Goal: Task Accomplishment & Management: Use online tool/utility

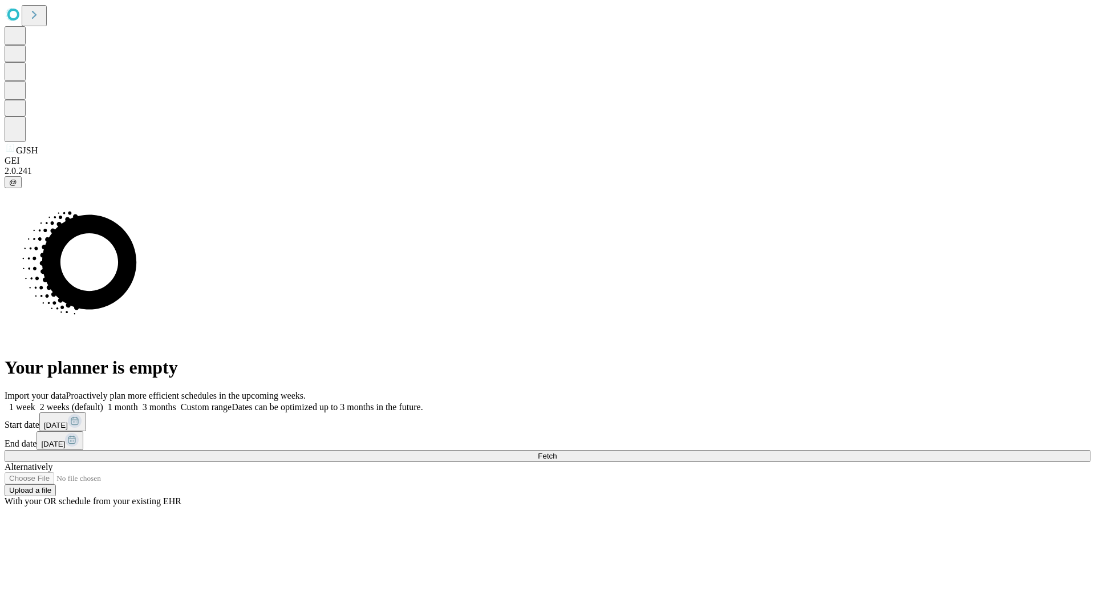
click at [557, 452] on span "Fetch" at bounding box center [547, 456] width 19 height 9
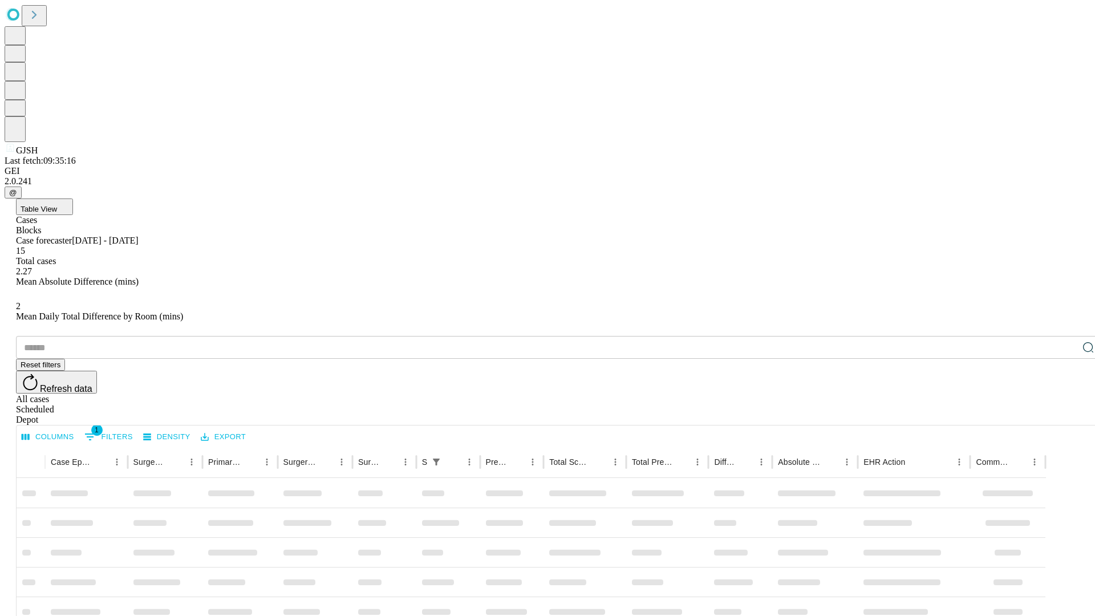
click at [1066, 415] on div "Depot" at bounding box center [559, 420] width 1086 height 10
